Goal: Information Seeking & Learning: Check status

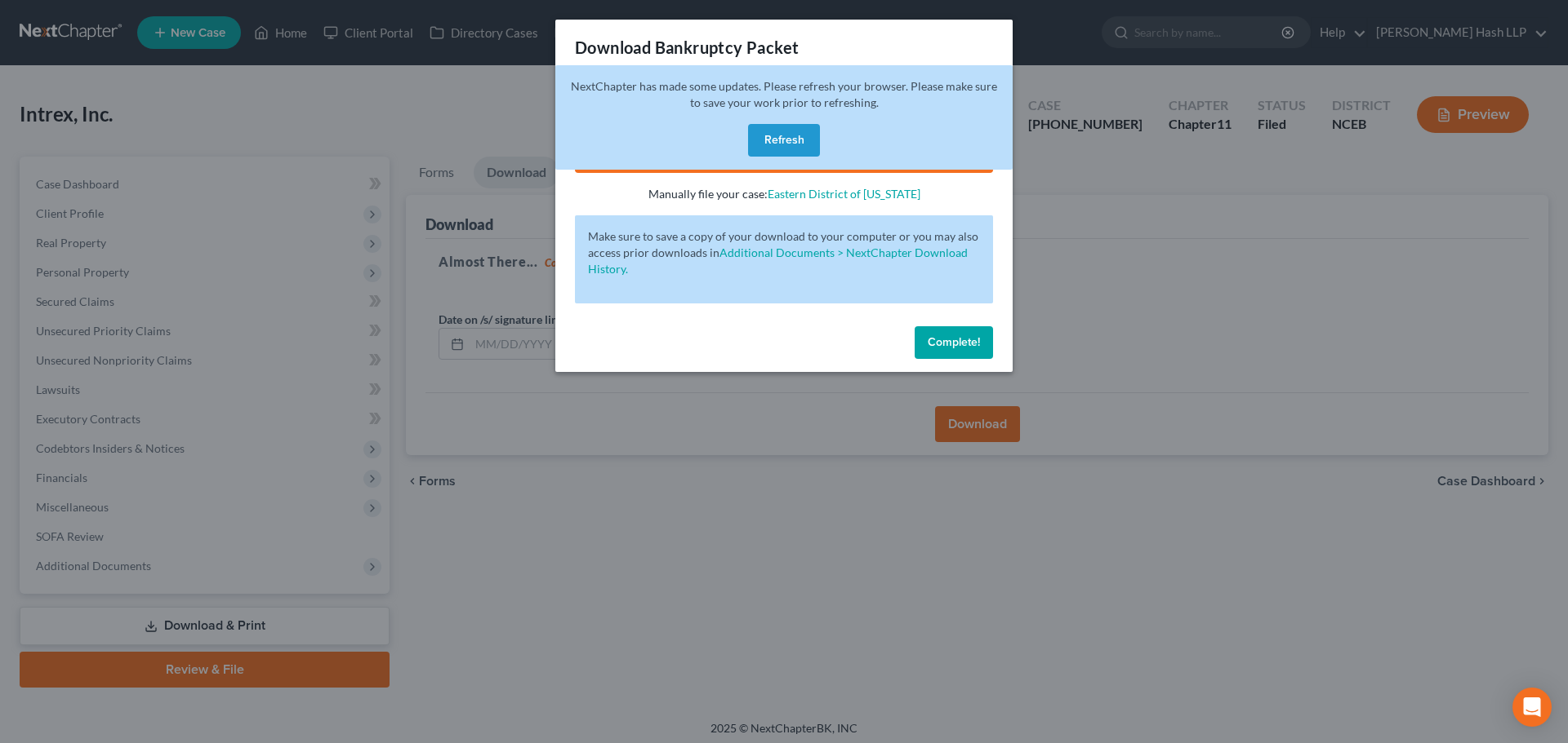
scroll to position [7, 0]
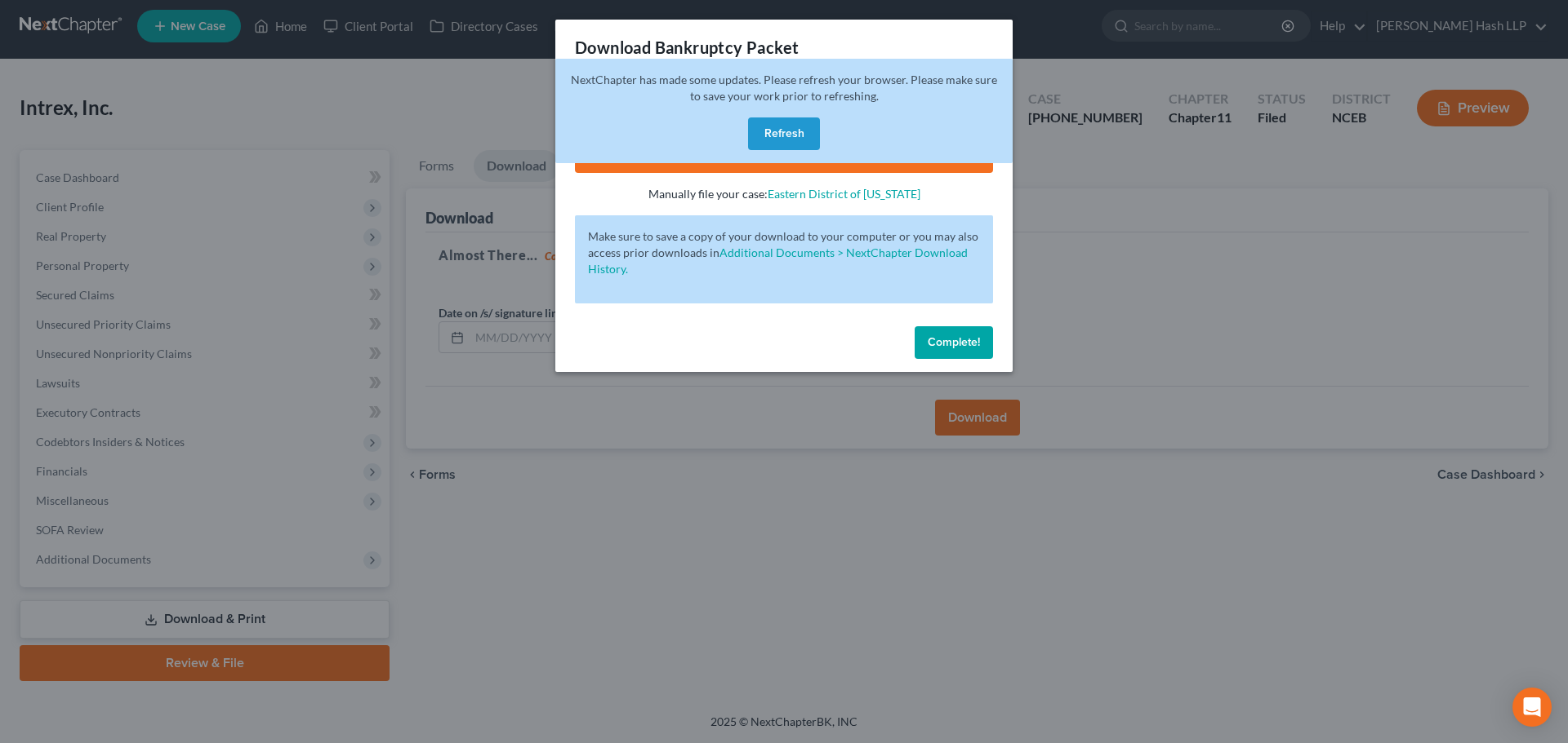
click at [790, 135] on button "Refresh" at bounding box center [784, 134] width 72 height 33
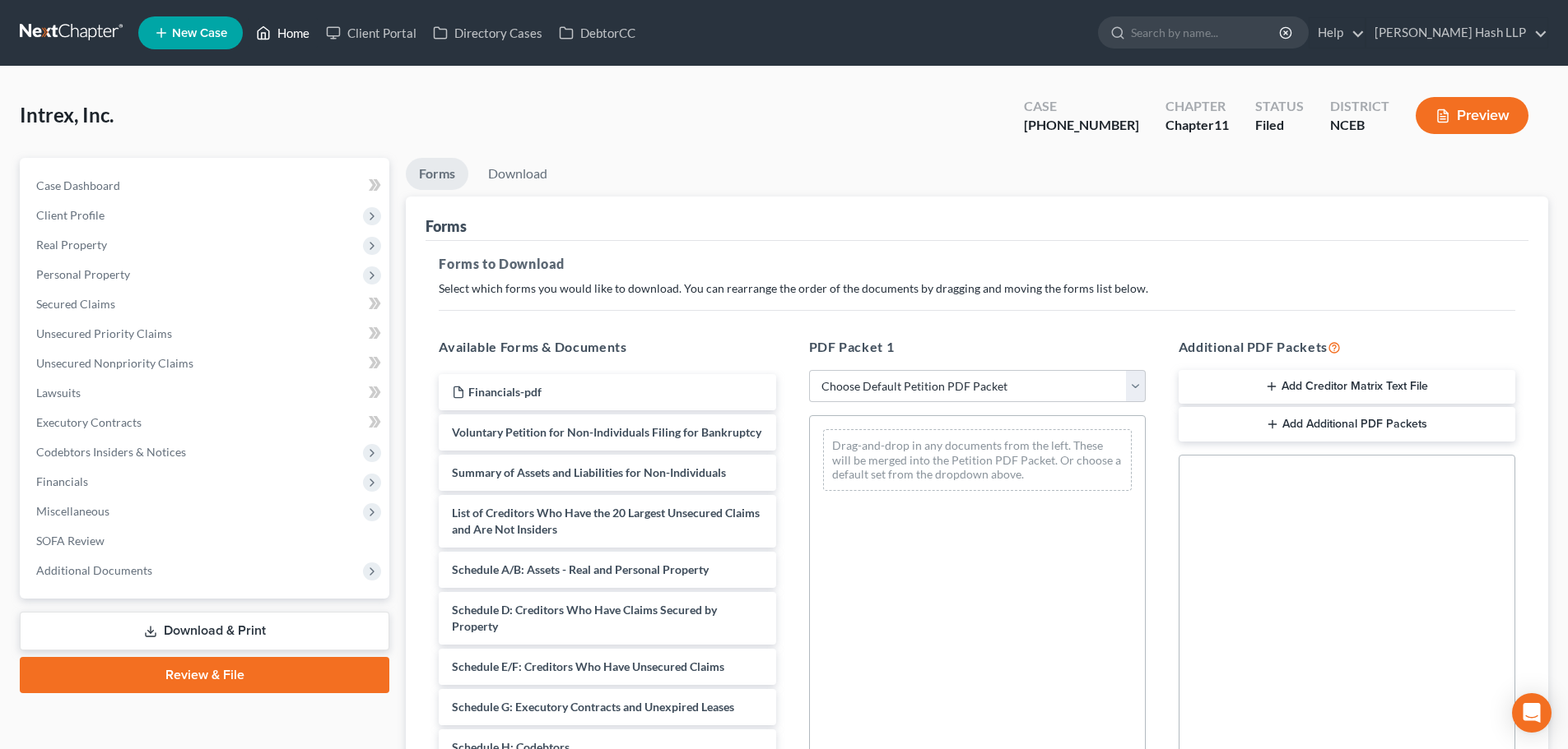
click at [289, 27] on link "Home" at bounding box center [282, 32] width 70 height 29
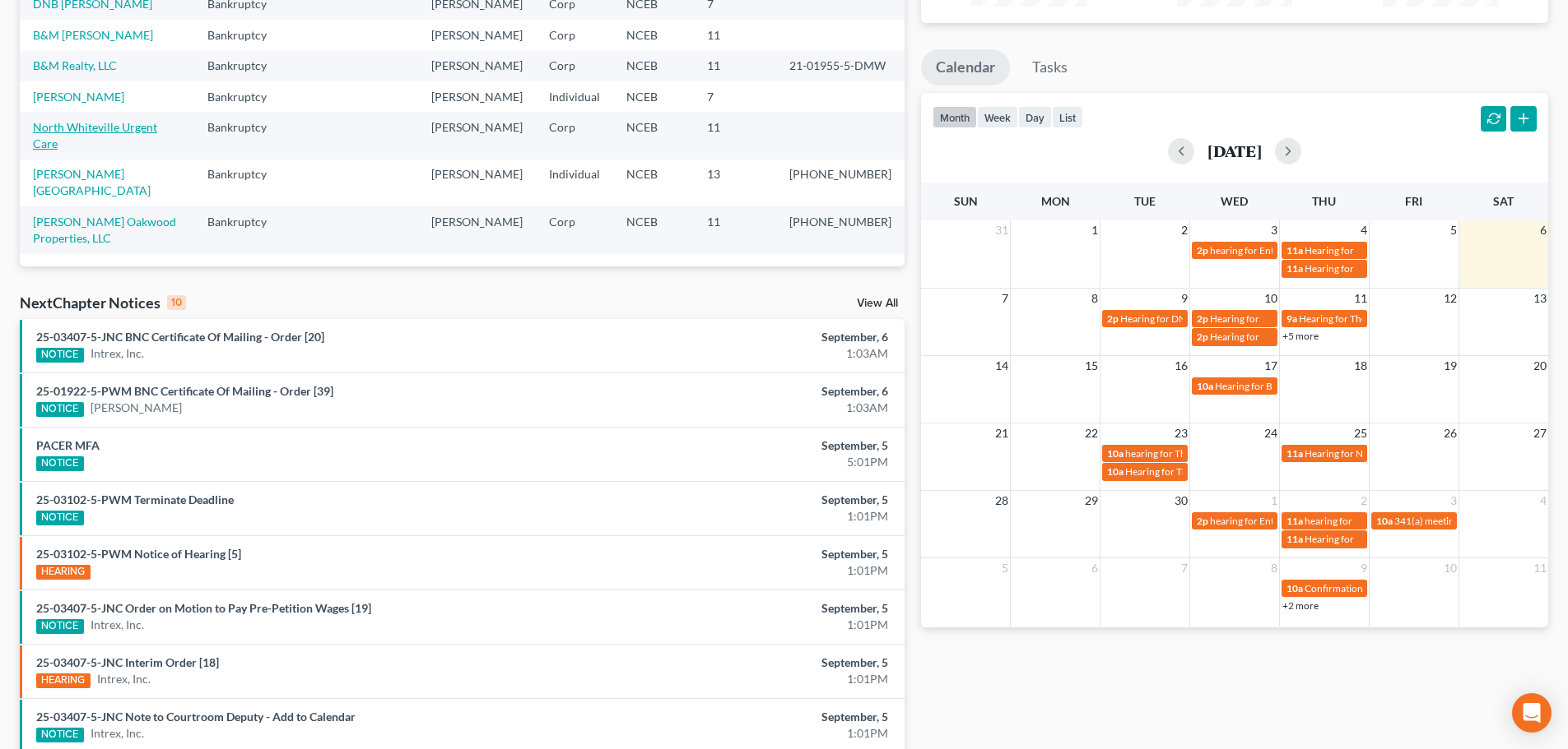
scroll to position [247, 0]
click at [121, 11] on link "DNB [PERSON_NAME]" at bounding box center [93, 3] width 120 height 14
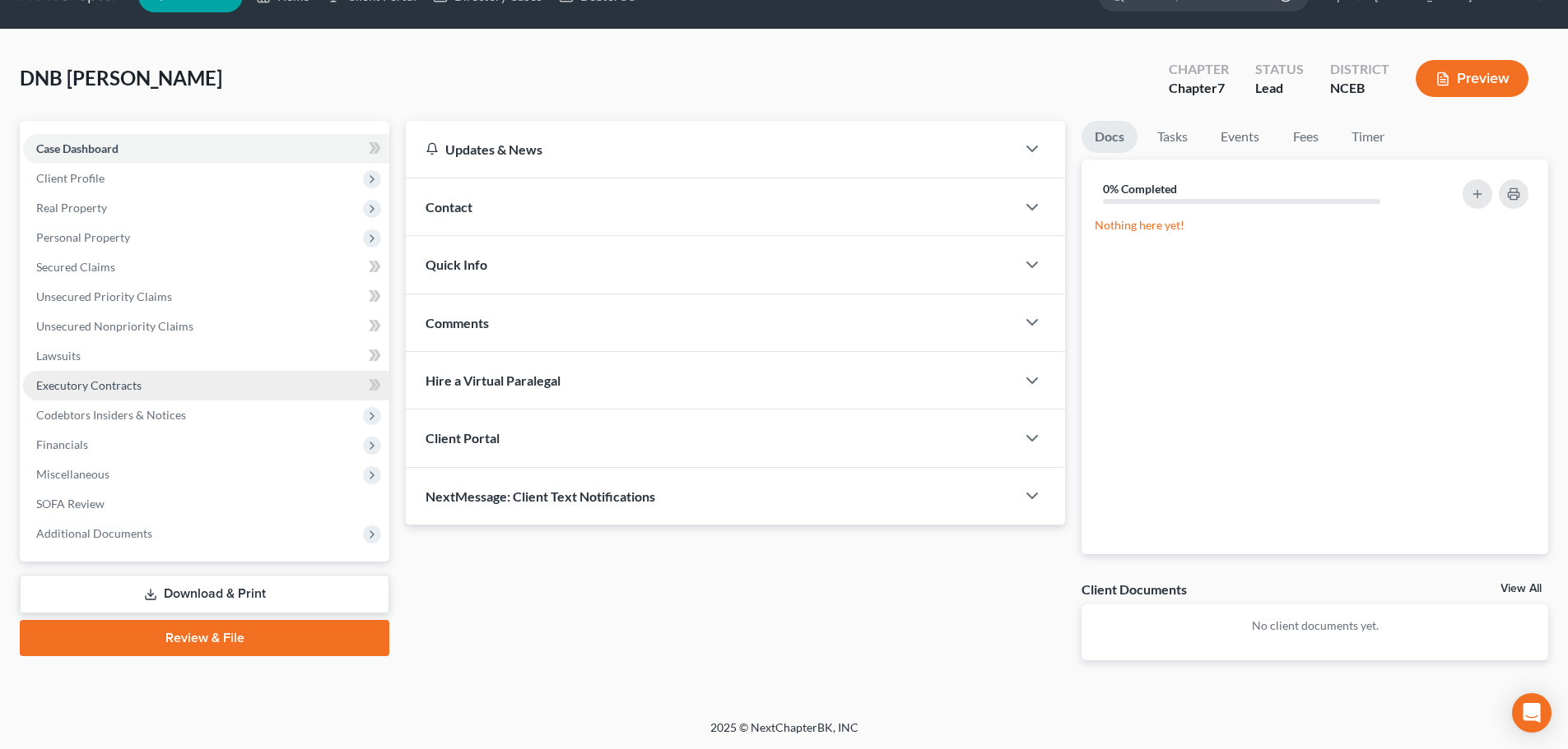
scroll to position [37, 0]
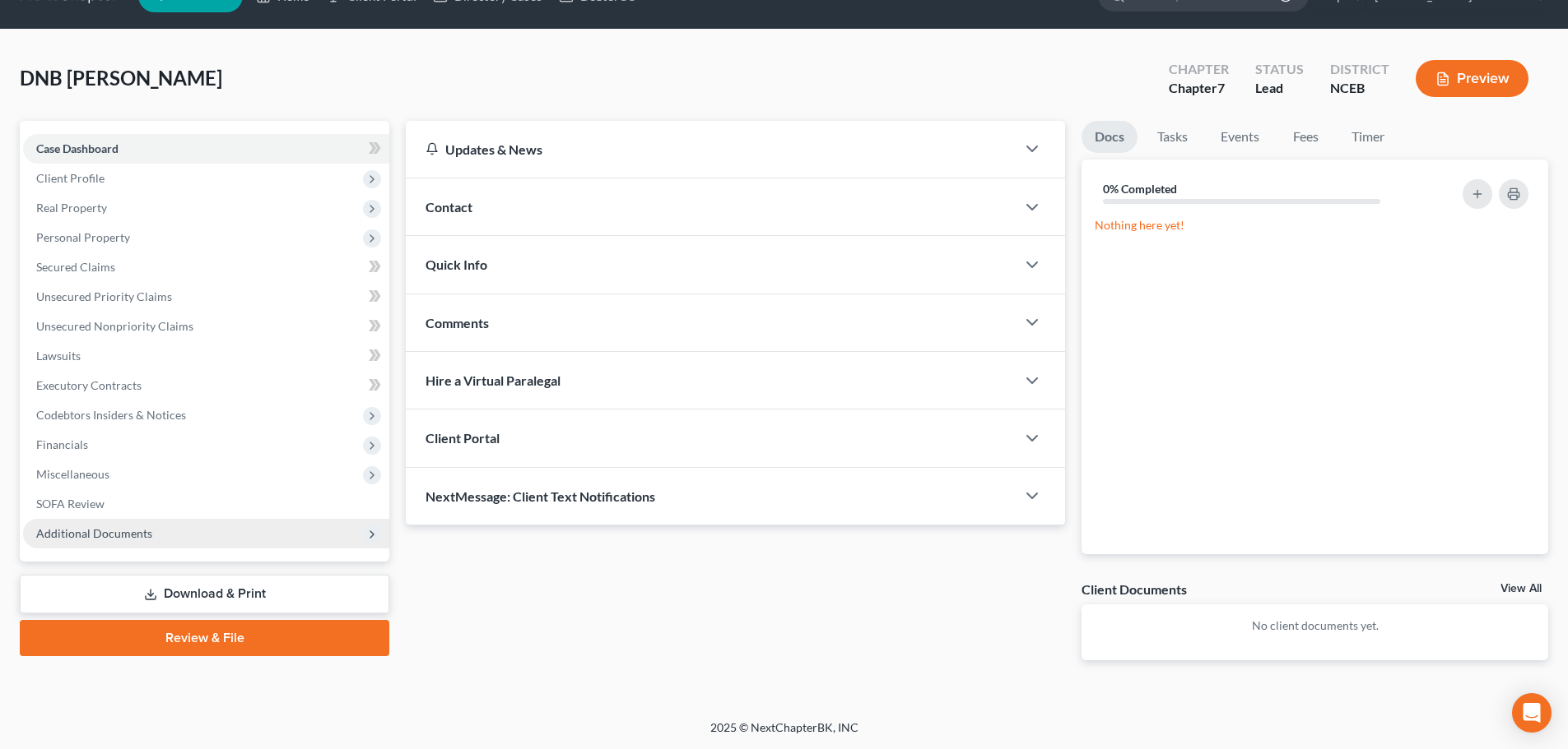
click at [112, 528] on span "Additional Documents" at bounding box center [94, 533] width 116 height 14
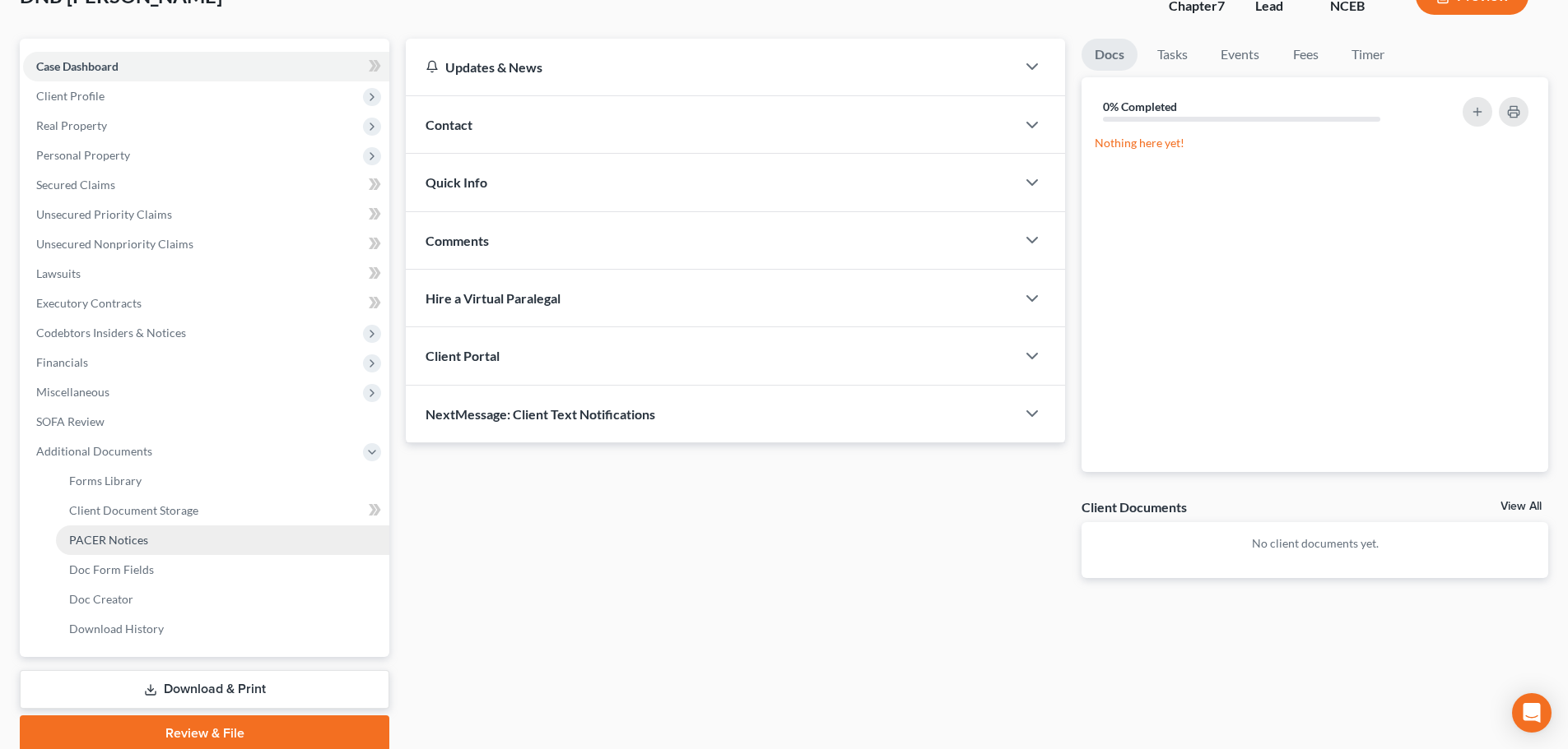
click at [131, 543] on span "PACER Notices" at bounding box center [109, 540] width 79 height 14
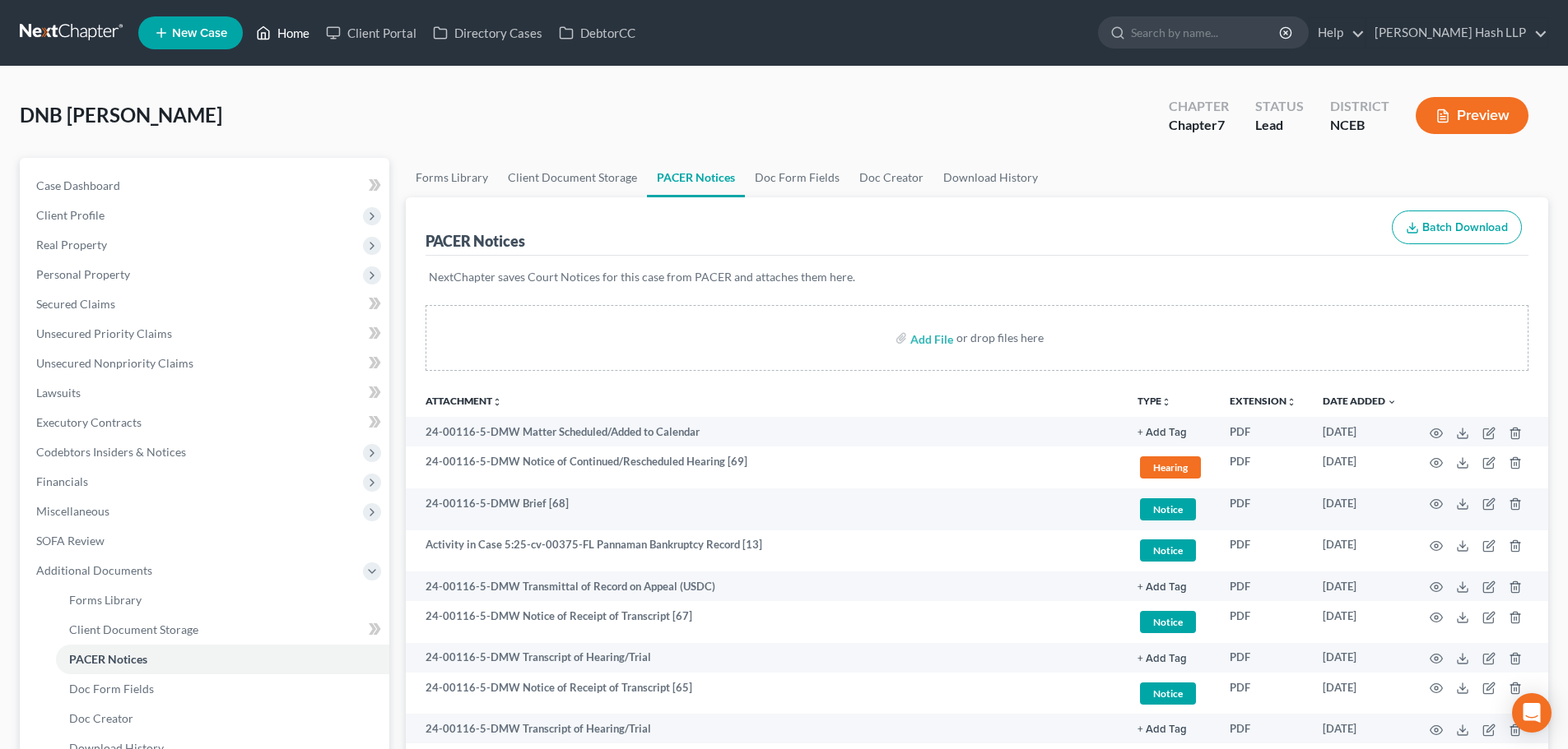
click at [296, 33] on link "Home" at bounding box center [282, 32] width 70 height 29
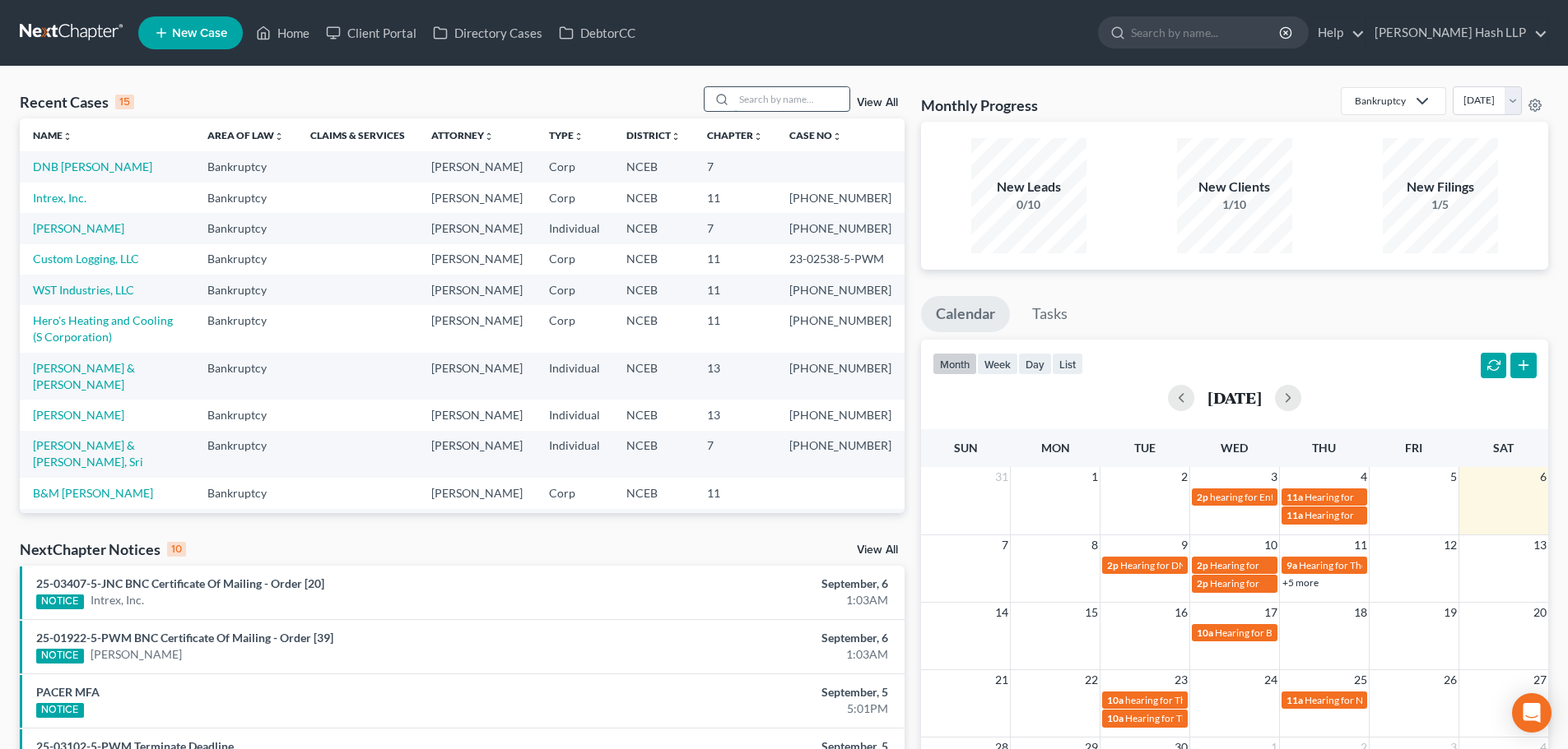
click at [758, 93] on input "search" at bounding box center [792, 99] width 115 height 24
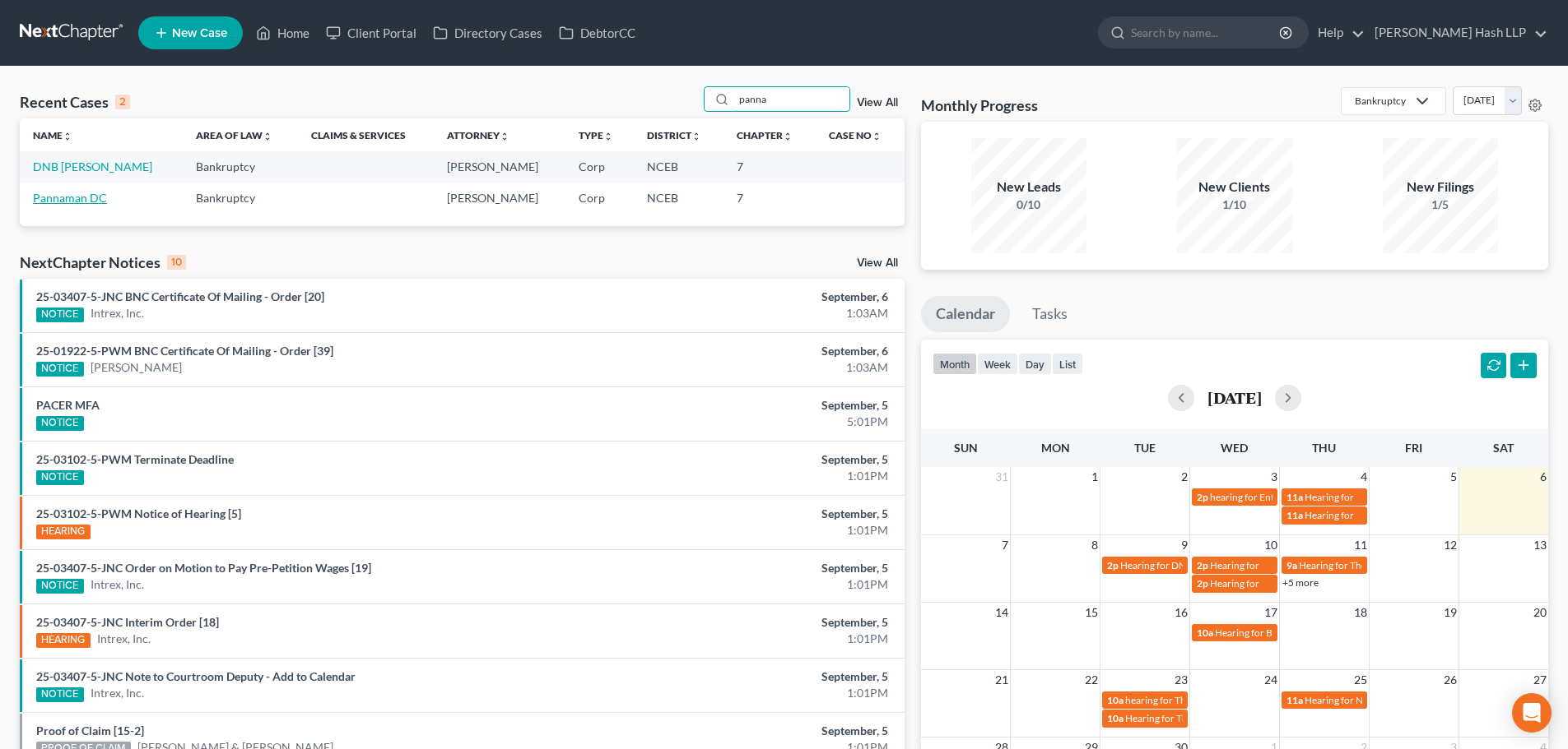
type input "panna"
click at [94, 199] on link "Pannaman DC" at bounding box center [70, 198] width 74 height 14
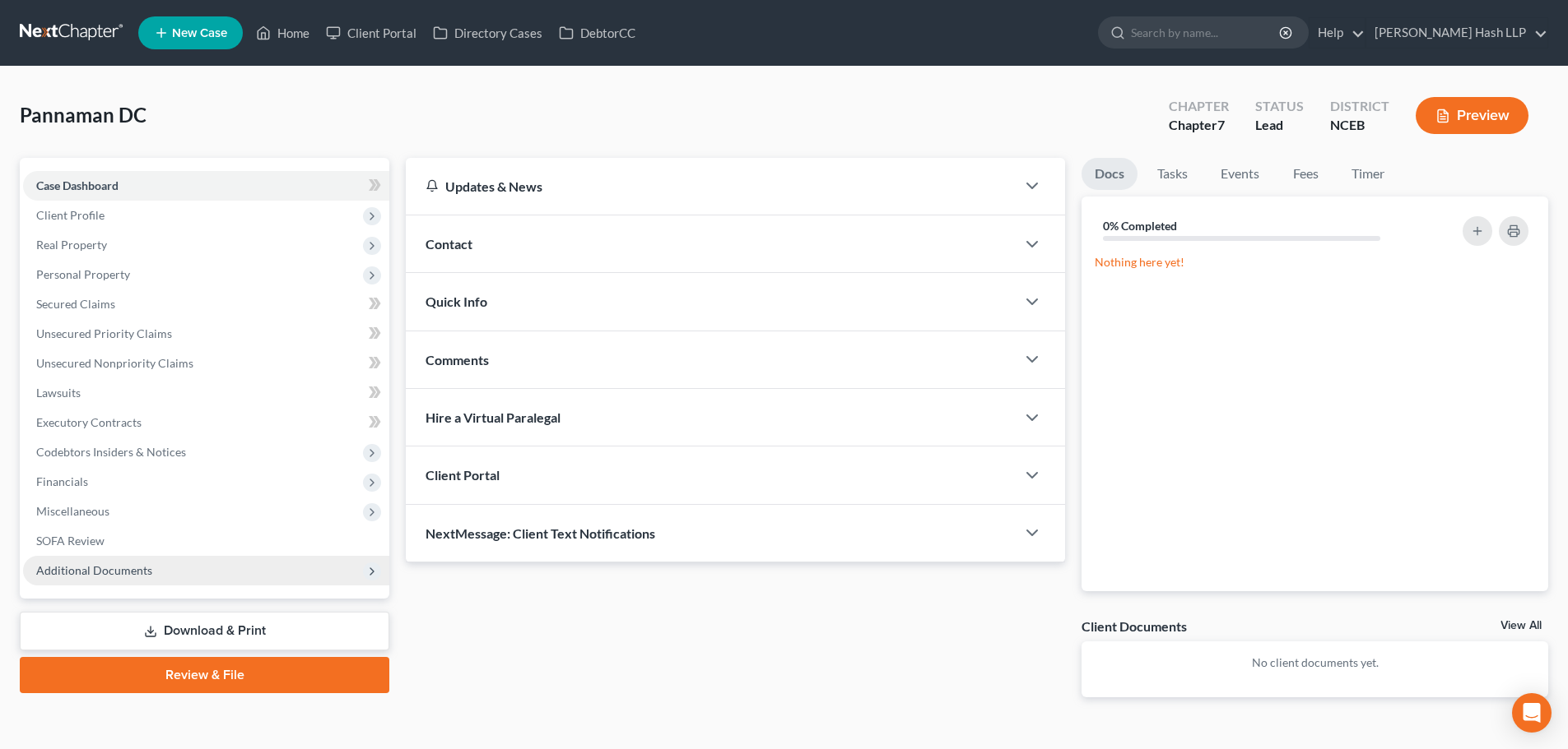
click at [128, 575] on span "Additional Documents" at bounding box center [94, 570] width 116 height 14
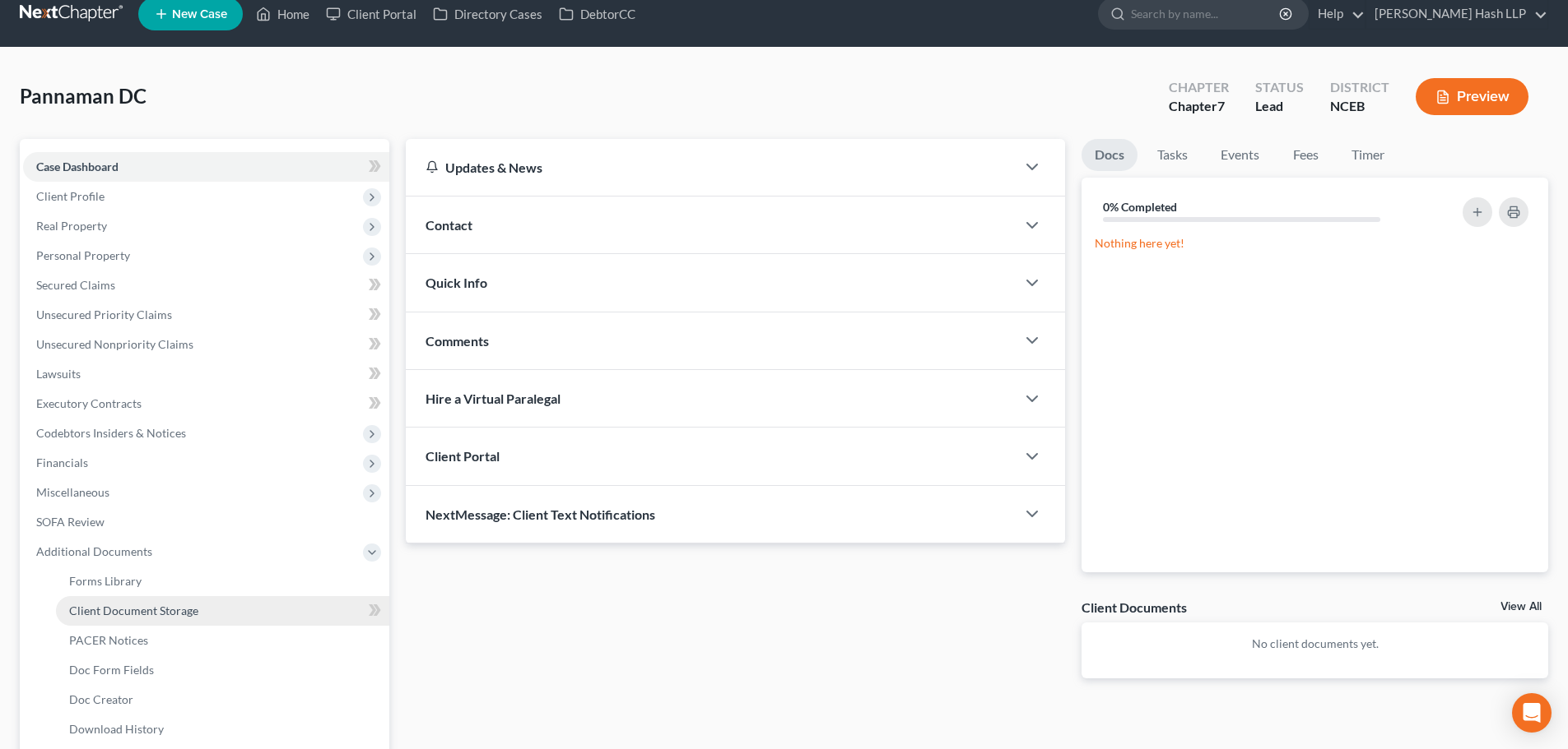
scroll to position [83, 0]
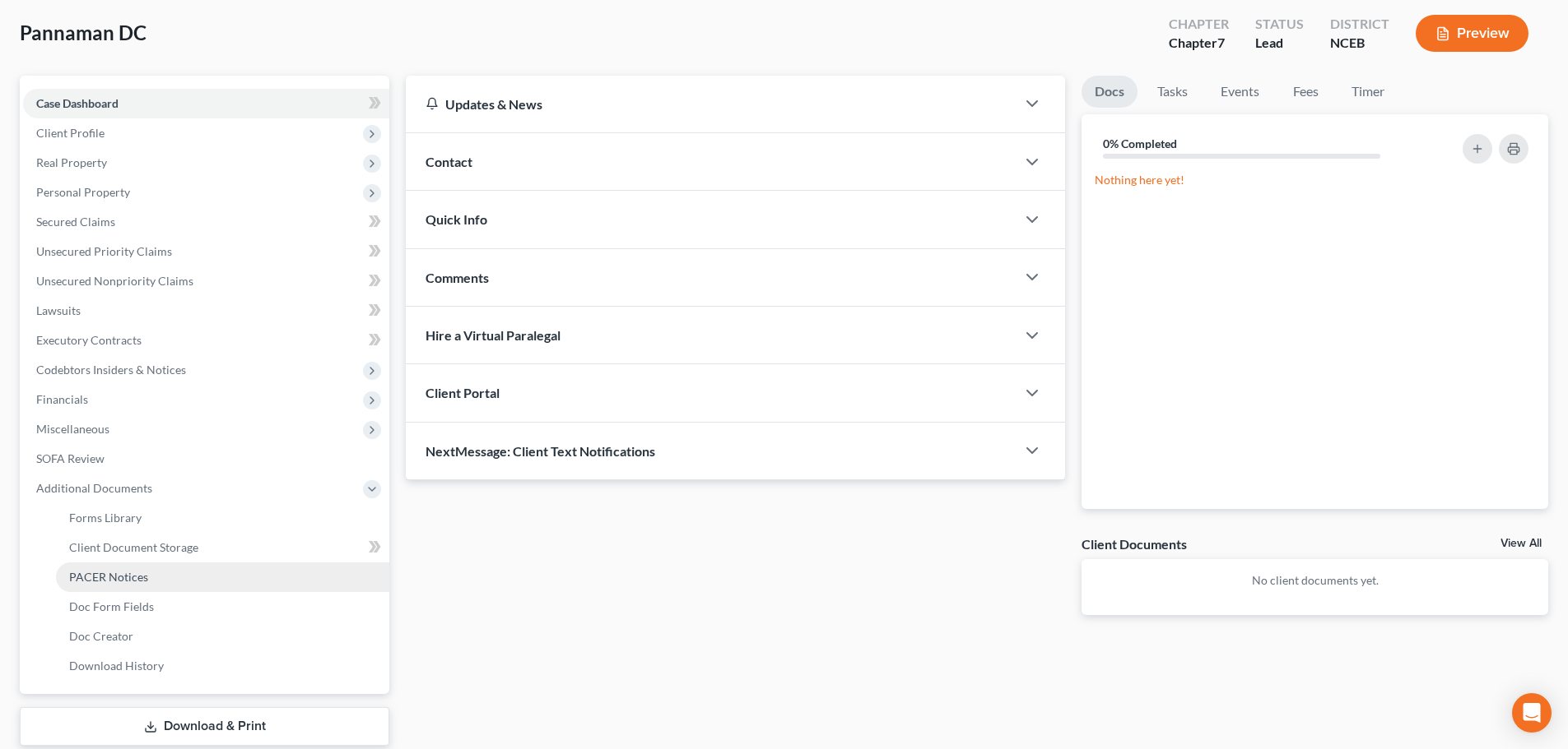
click at [132, 576] on span "PACER Notices" at bounding box center [109, 577] width 79 height 14
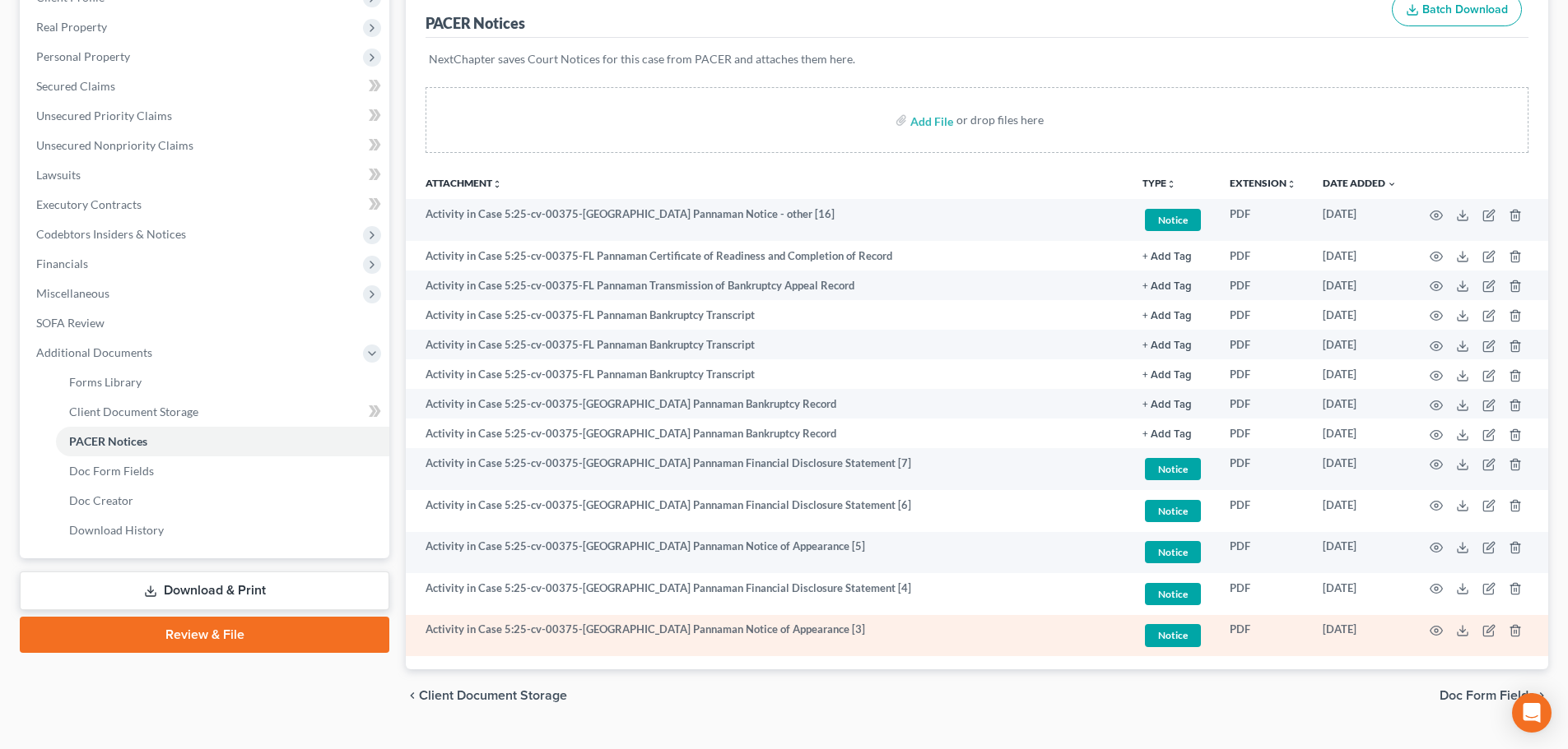
scroll to position [247, 0]
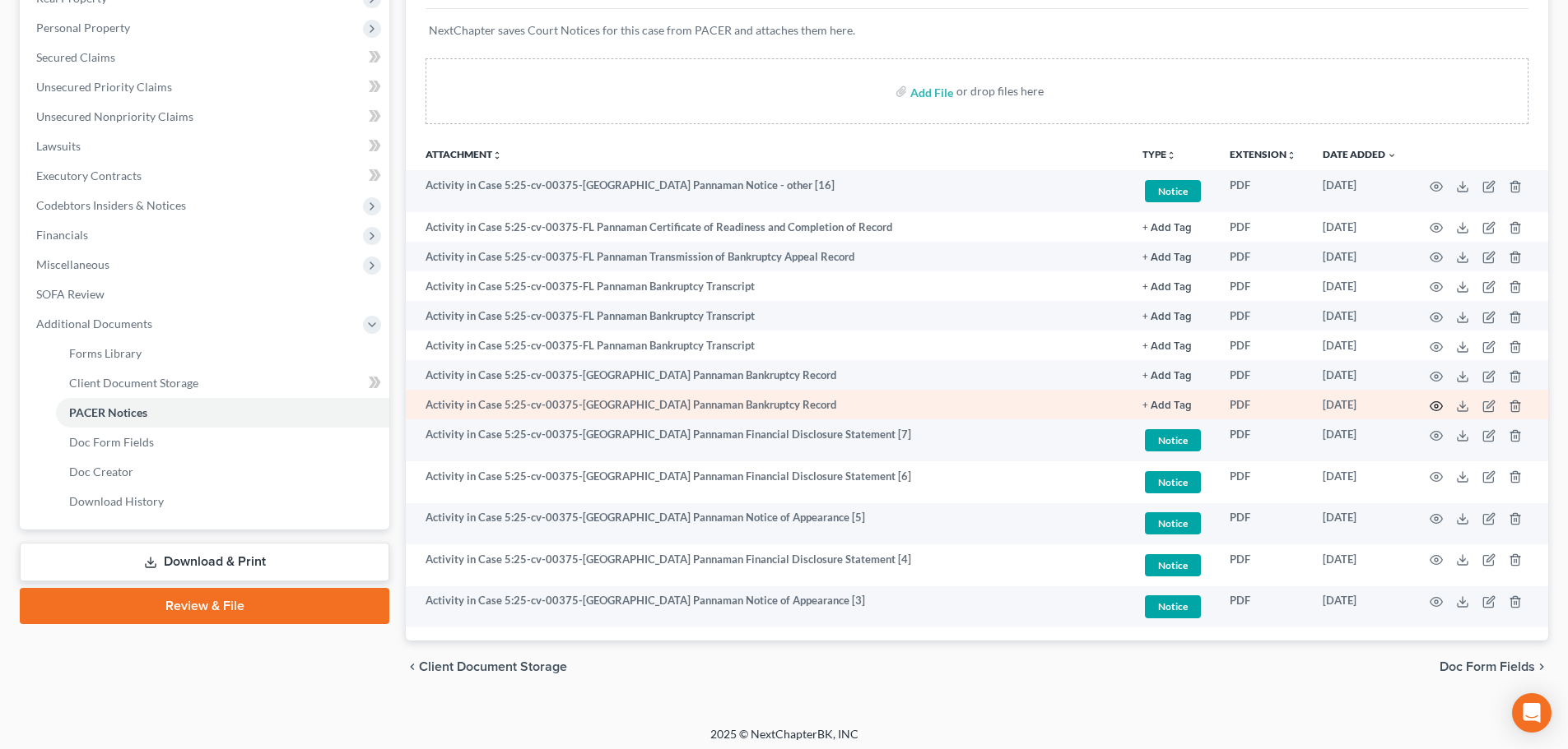
click at [1439, 403] on icon "button" at bounding box center [1436, 407] width 13 height 13
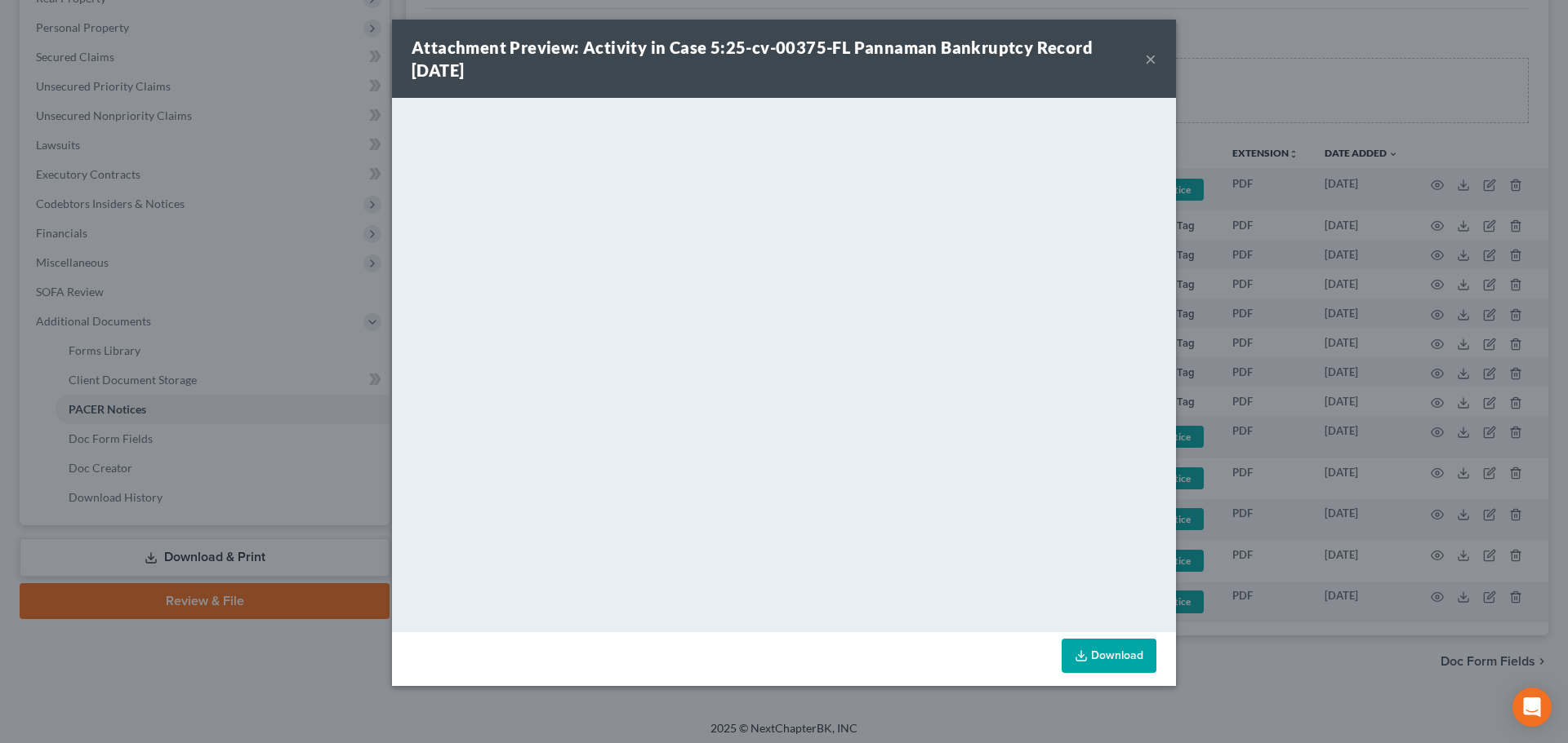
click at [1153, 60] on button "×" at bounding box center [1151, 59] width 12 height 19
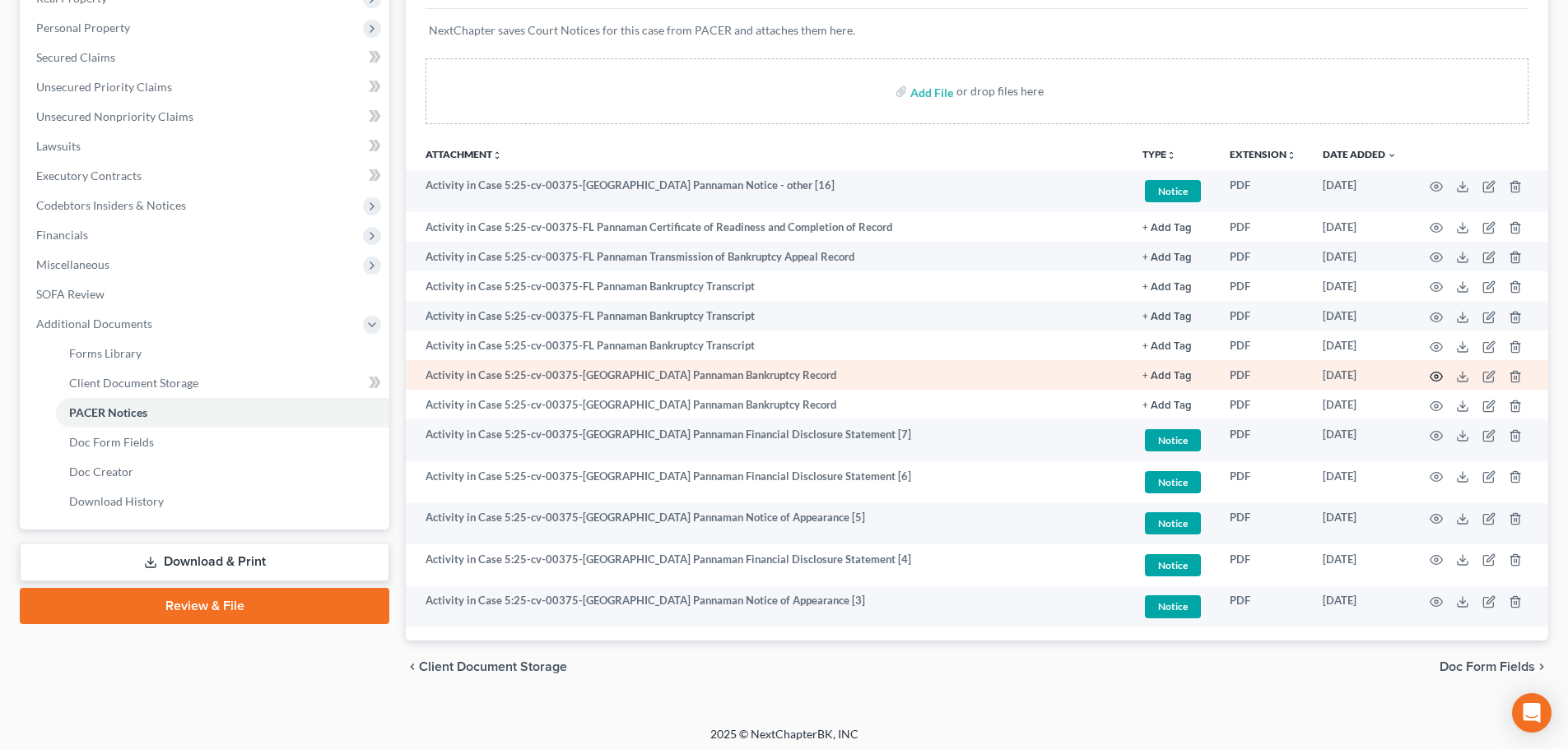
click at [1434, 373] on icon "button" at bounding box center [1436, 377] width 13 height 13
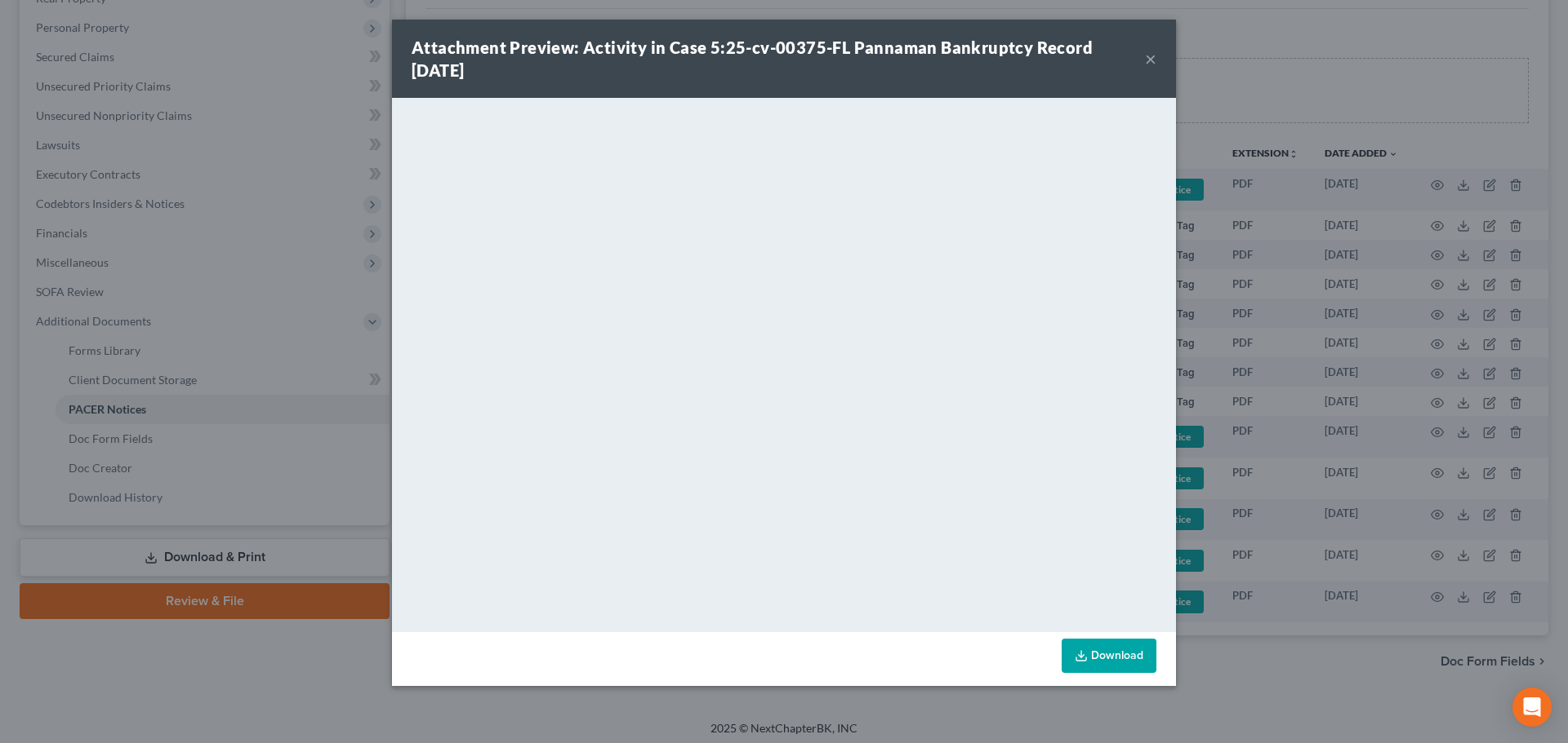
click at [1152, 59] on button "×" at bounding box center [1151, 59] width 12 height 19
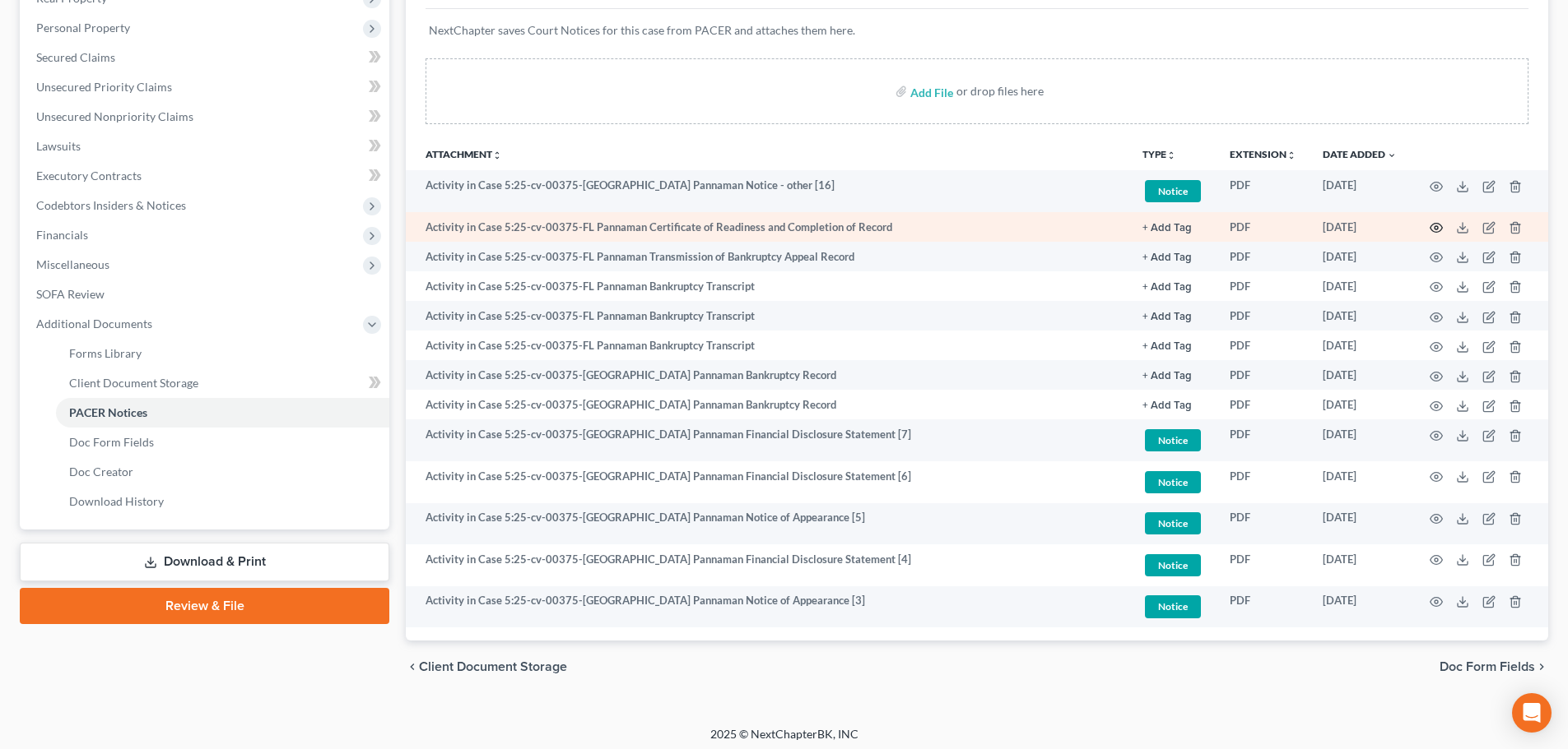
click at [1436, 227] on icon "button" at bounding box center [1436, 228] width 13 height 13
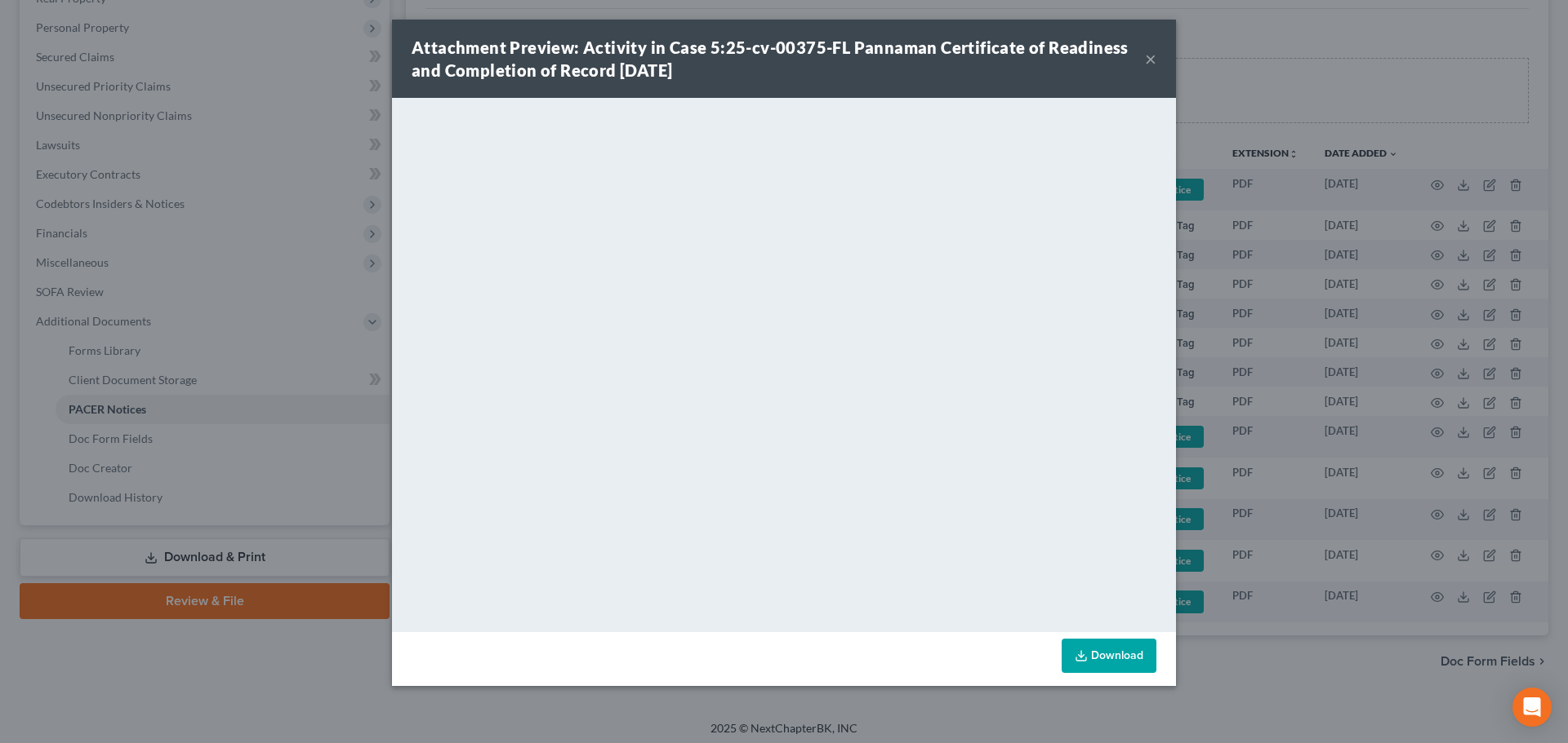
click at [1149, 59] on button "×" at bounding box center [1151, 59] width 12 height 19
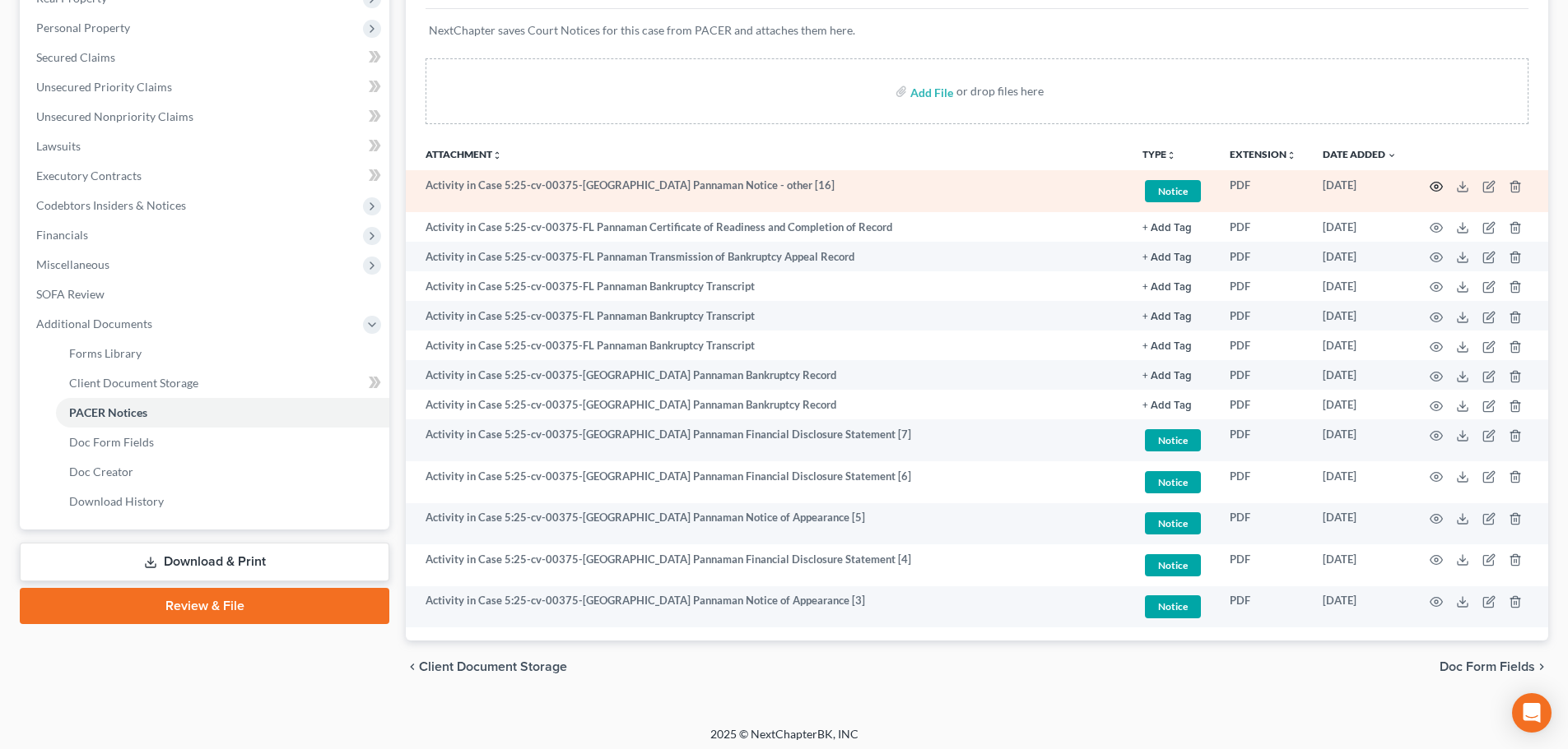
click at [1436, 188] on icon "button" at bounding box center [1436, 187] width 13 height 13
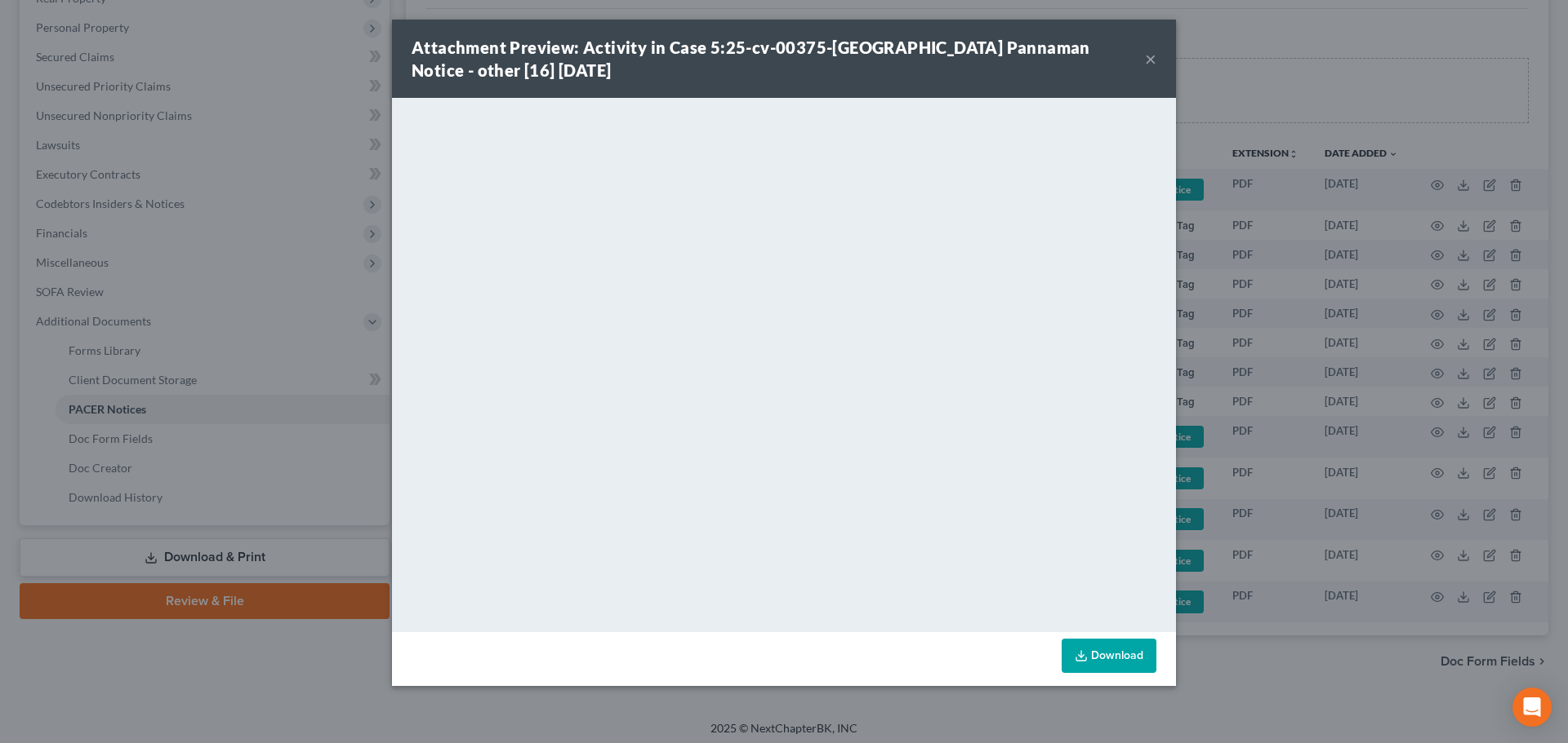
click at [1147, 58] on button "×" at bounding box center [1151, 59] width 12 height 19
